Goal: Task Accomplishment & Management: Manage account settings

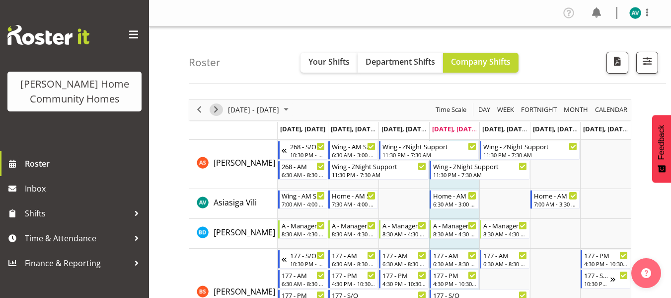
click at [218, 111] on span "Next" at bounding box center [216, 109] width 12 height 12
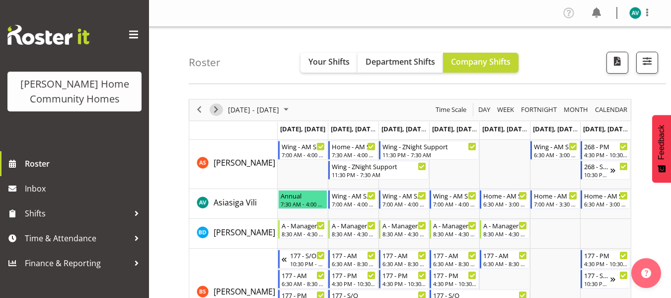
click at [216, 109] on span "Next" at bounding box center [216, 109] width 12 height 12
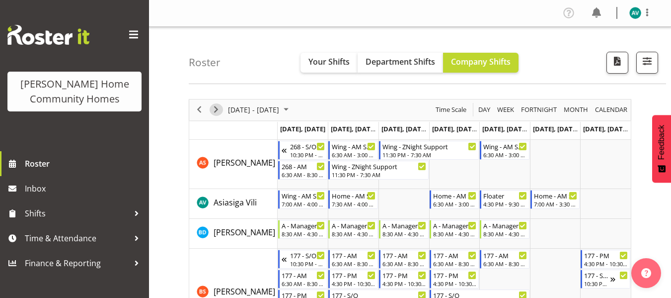
click at [217, 112] on span "Next" at bounding box center [216, 109] width 12 height 12
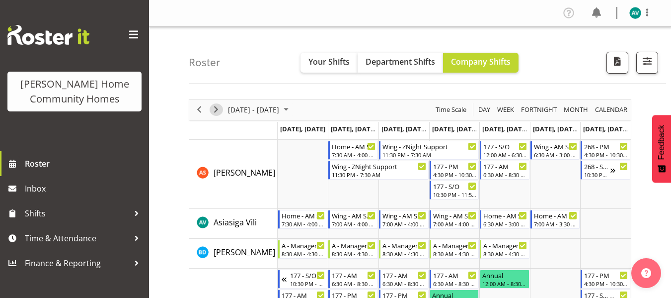
click at [219, 112] on span "Next" at bounding box center [216, 109] width 12 height 12
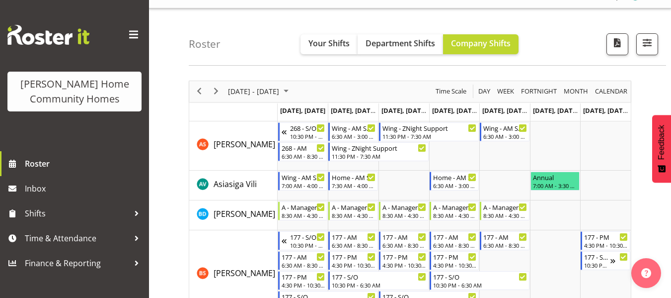
scroll to position [18, 0]
click at [650, 47] on span "button" at bounding box center [647, 43] width 13 height 13
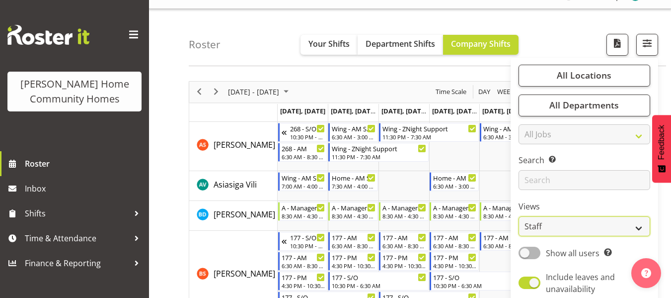
click at [541, 230] on select "Staff Role Shift - Horizontal Shift - Vertical Staff - Location" at bounding box center [585, 226] width 132 height 20
select select "role"
click at [519, 216] on select "Staff Role Shift - Horizontal Shift - Vertical Staff - Location" at bounding box center [585, 226] width 132 height 20
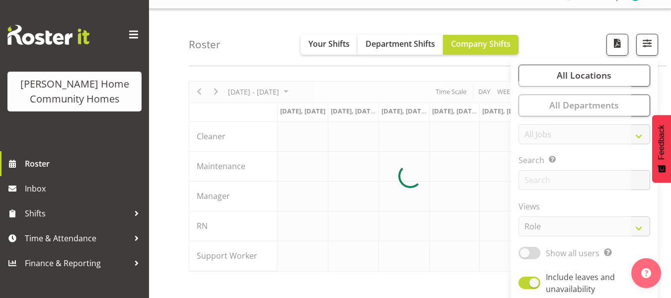
click at [582, 35] on div "Roster Your Shifts Department Shifts Company Shifts All Locations Clear 177 Hal…" at bounding box center [428, 37] width 478 height 57
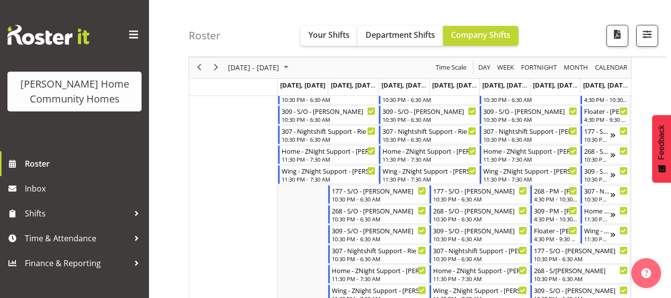
scroll to position [654, 0]
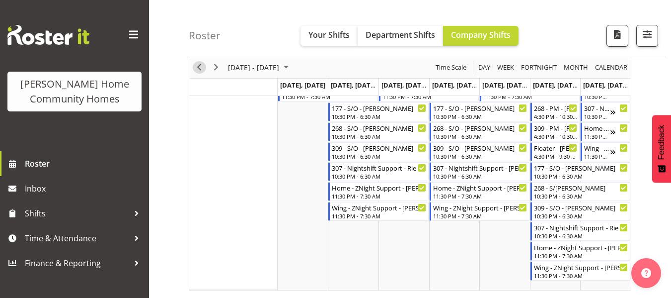
click at [206, 69] on button "Previous" at bounding box center [199, 68] width 13 height 12
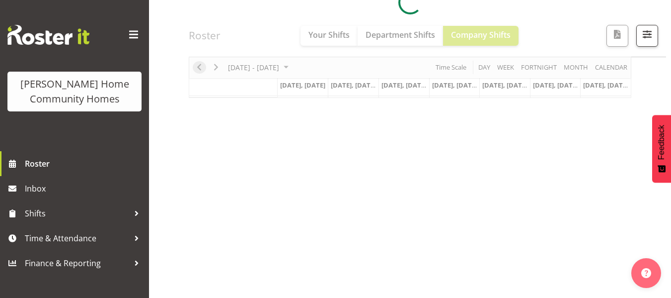
scroll to position [191, 0]
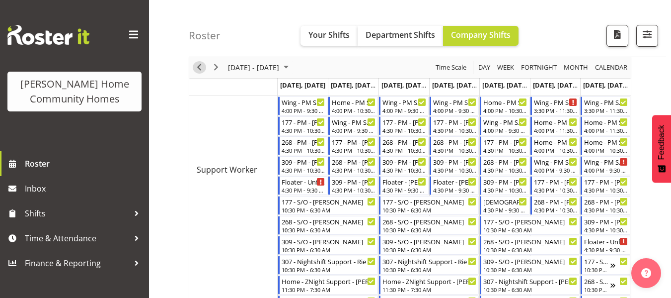
scroll to position [442, 0]
click at [197, 69] on span "Previous" at bounding box center [199, 68] width 12 height 12
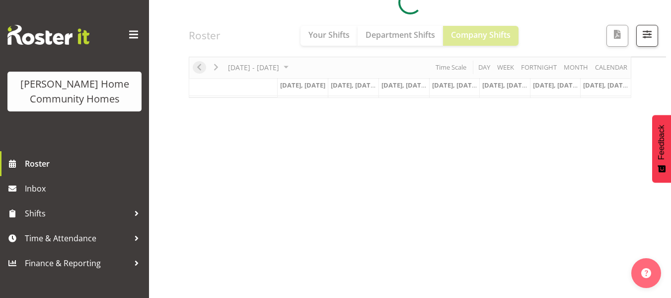
scroll to position [191, 0]
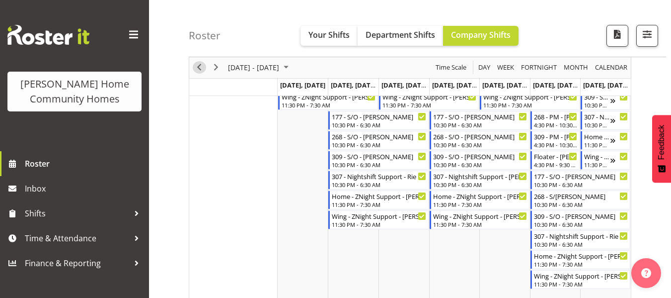
scroll to position [654, 0]
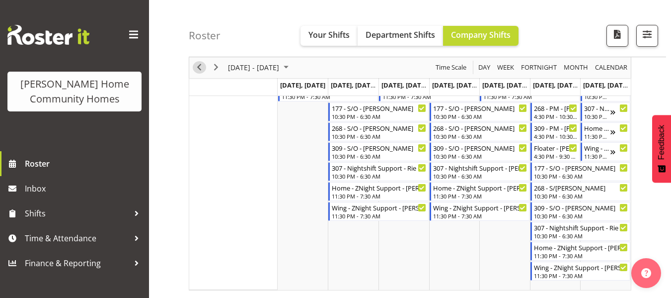
click at [204, 71] on span "Previous" at bounding box center [199, 68] width 12 height 12
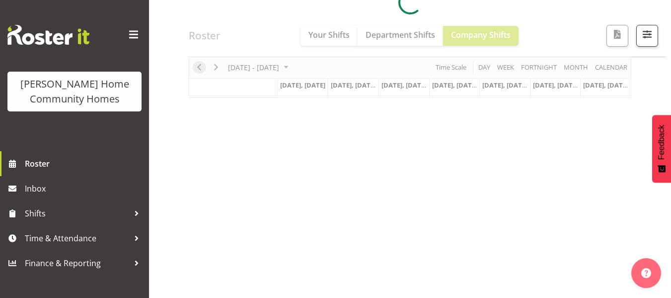
scroll to position [191, 0]
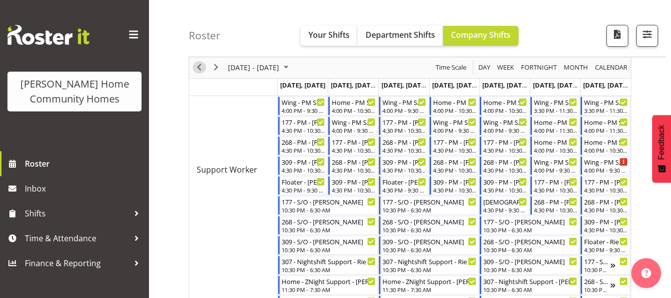
scroll to position [442, 0]
click at [197, 69] on span "Previous" at bounding box center [199, 68] width 12 height 12
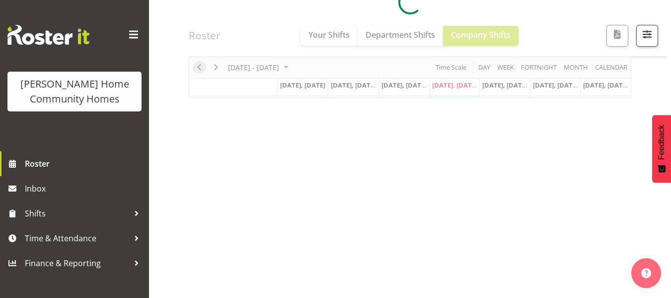
scroll to position [191, 0]
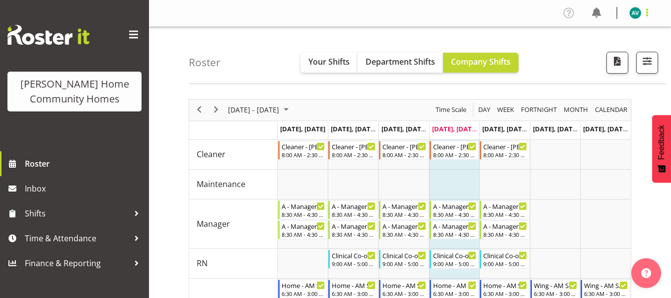
click at [642, 12] on span at bounding box center [647, 12] width 12 height 12
click at [593, 55] on link "Log Out" at bounding box center [605, 52] width 95 height 18
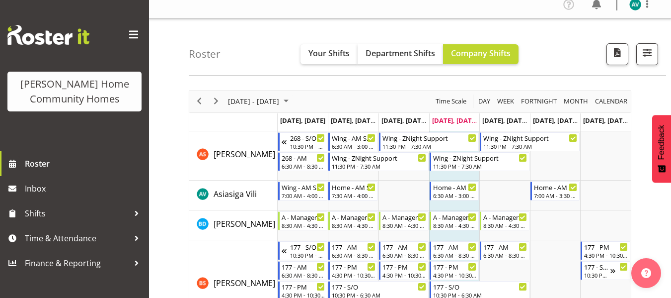
scroll to position [8, 0]
click at [215, 104] on span "Next" at bounding box center [216, 101] width 12 height 12
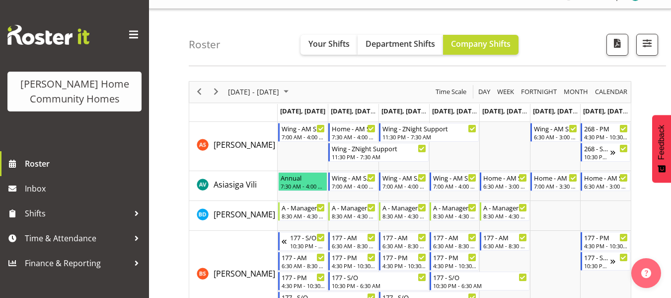
scroll to position [18, 0]
click at [213, 89] on span "Next" at bounding box center [216, 91] width 12 height 12
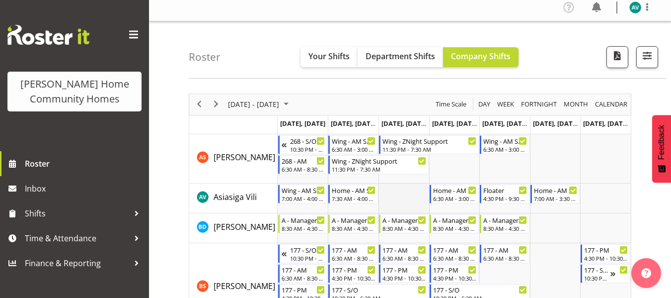
scroll to position [5, 0]
click at [649, 8] on span at bounding box center [647, 7] width 12 height 12
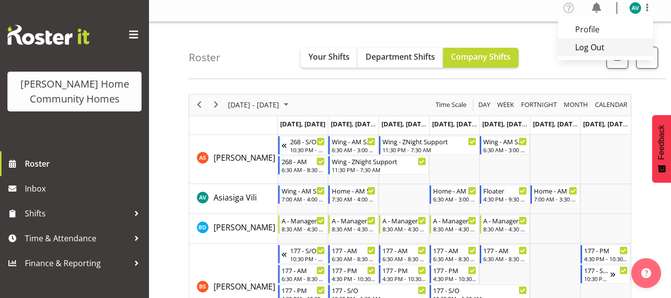
click at [592, 52] on link "Log Out" at bounding box center [605, 47] width 95 height 18
